Goal: Transaction & Acquisition: Purchase product/service

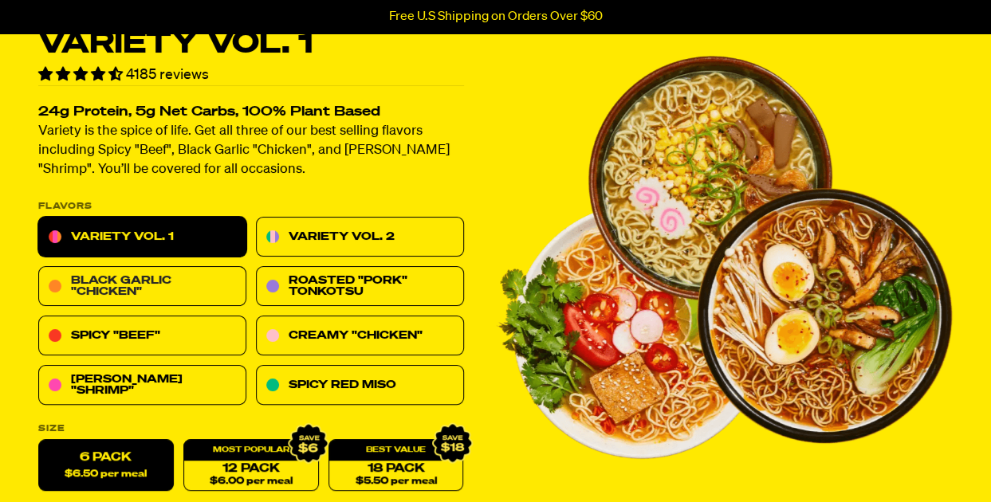
scroll to position [159, 0]
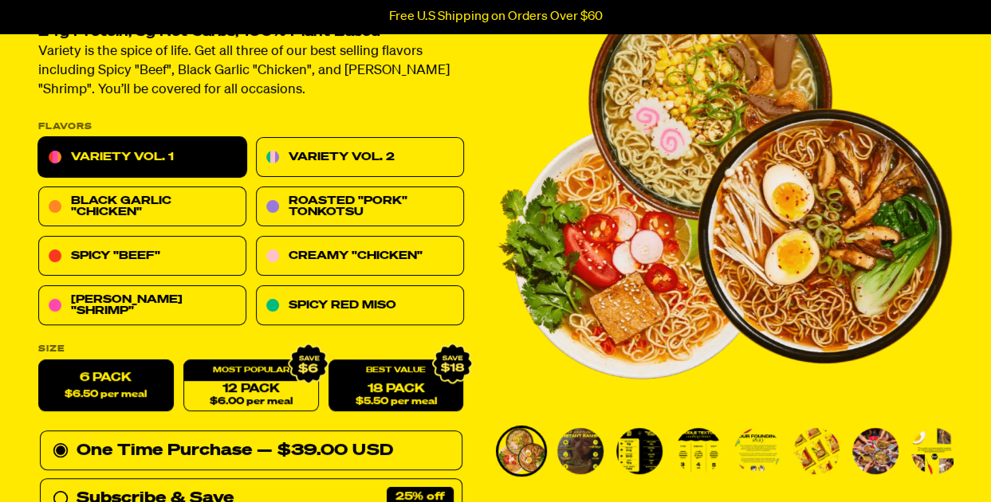
click at [386, 389] on link "18 Pack $5.50 per meal" at bounding box center [397, 386] width 136 height 52
radio input "false"
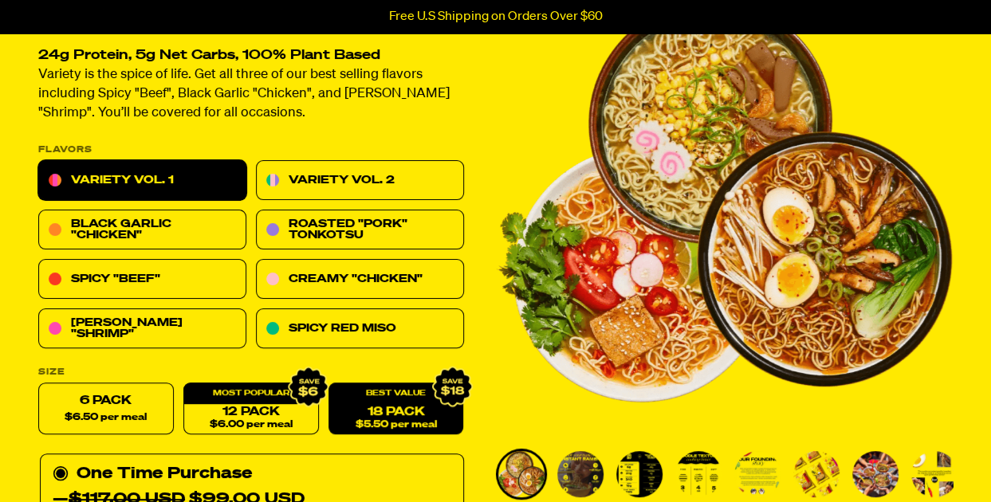
scroll to position [80, 0]
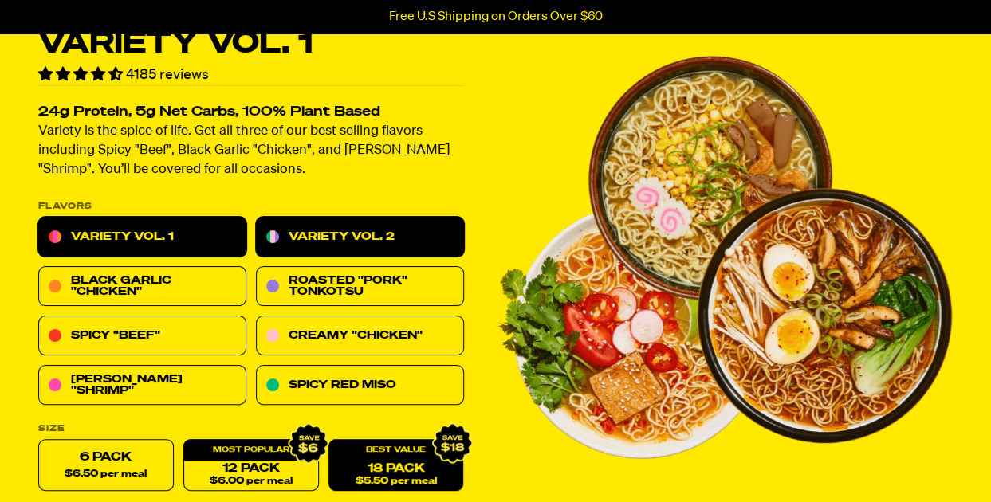
click at [338, 234] on link "Variety Vol. 2" at bounding box center [360, 238] width 208 height 40
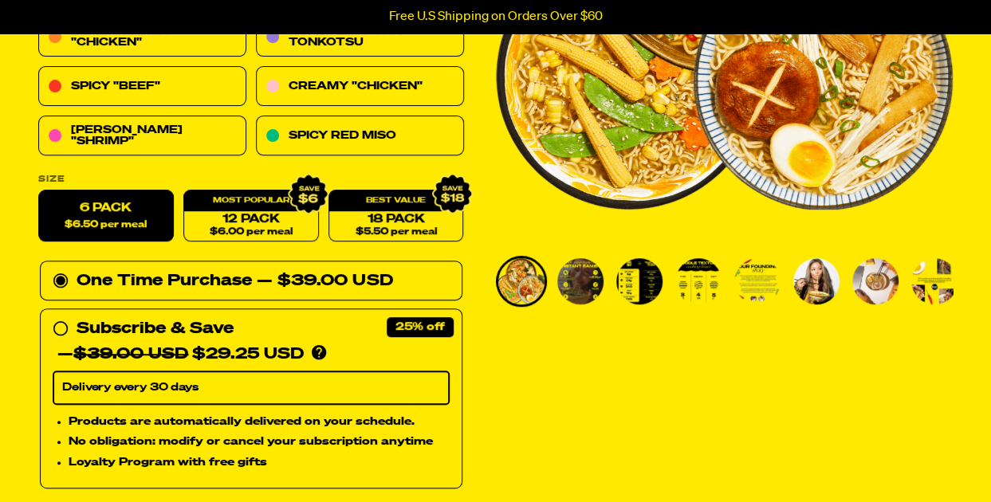
scroll to position [399, 0]
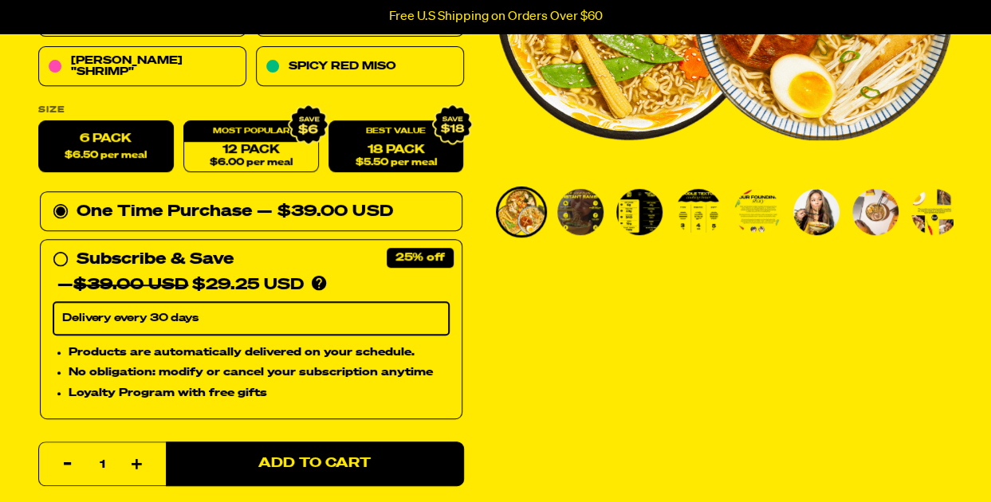
click at [402, 151] on link "18 Pack $5.50 per meal" at bounding box center [397, 147] width 136 height 52
radio input "false"
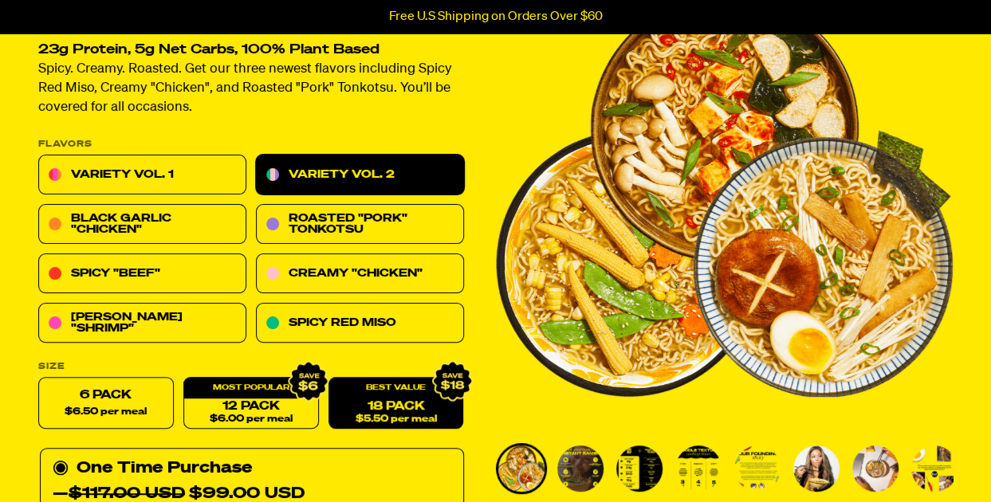
scroll to position [0, 0]
